Goal: Task Accomplishment & Management: Manage account settings

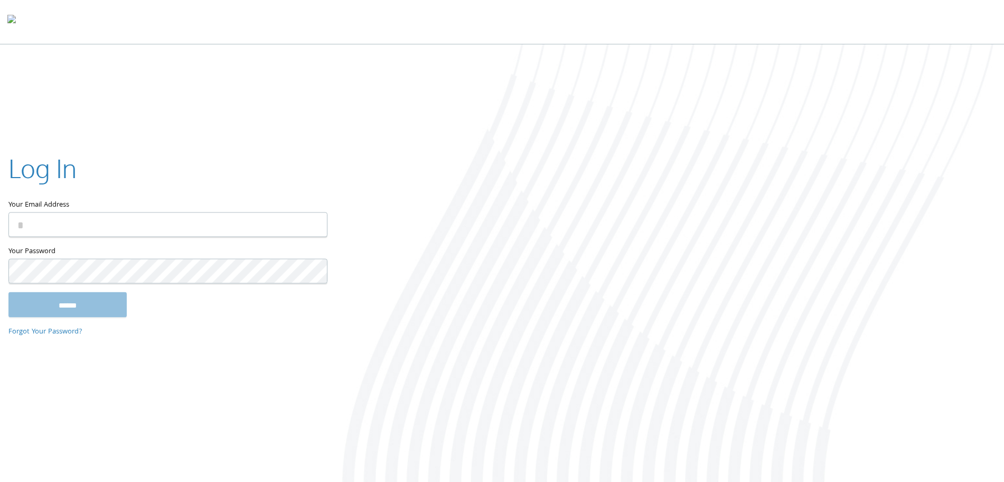
click at [55, 222] on input "Your Email Address" at bounding box center [167, 224] width 319 height 25
type input "**********"
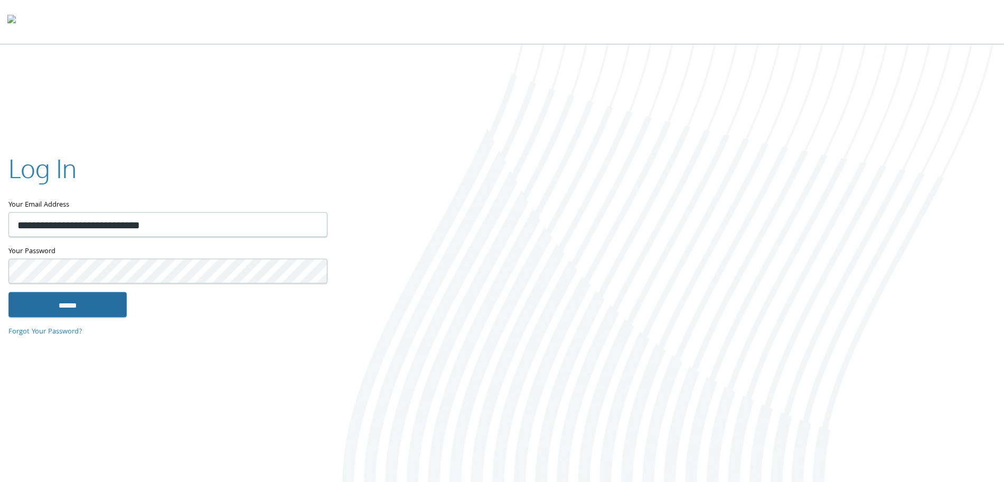
click at [65, 298] on input "******" at bounding box center [67, 304] width 118 height 25
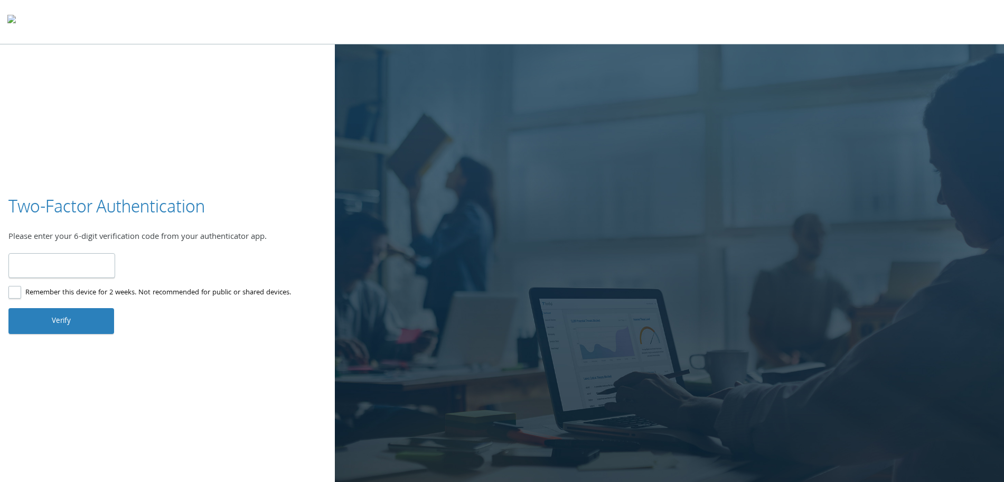
type input "******"
